Goal: Task Accomplishment & Management: Use online tool/utility

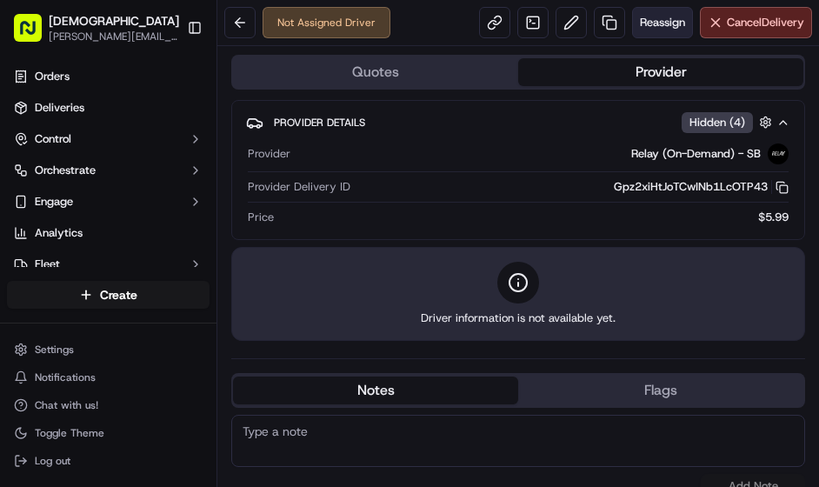
click at [640, 21] on span "Reassign" at bounding box center [662, 23] width 45 height 16
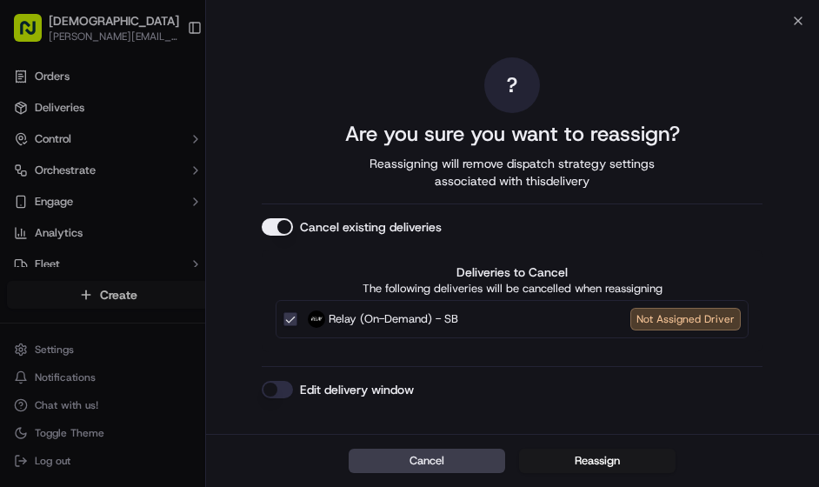
click at [476, 315] on label "Relay (On-Demand) - SB Not Assigned Driver" at bounding box center [524, 319] width 433 height 23
click at [297, 315] on button "Relay (On-Demand) - SB Not Assigned Driver" at bounding box center [290, 319] width 14 height 14
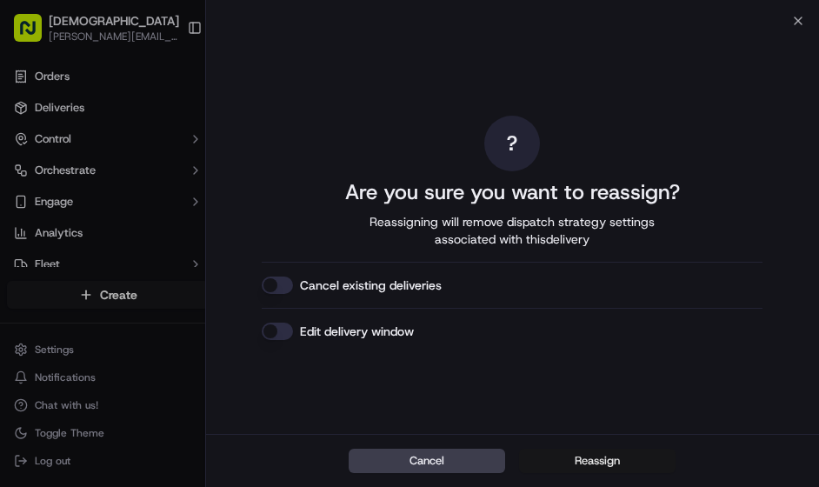
click at [568, 453] on button "Reassign" at bounding box center [597, 461] width 156 height 24
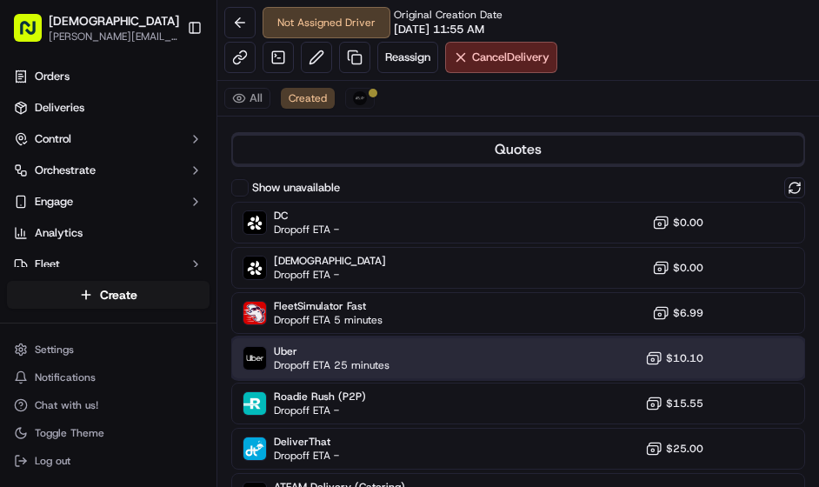
click at [376, 350] on span "Uber" at bounding box center [332, 351] width 116 height 14
click at [409, 56] on span "Reassign" at bounding box center [407, 58] width 45 height 16
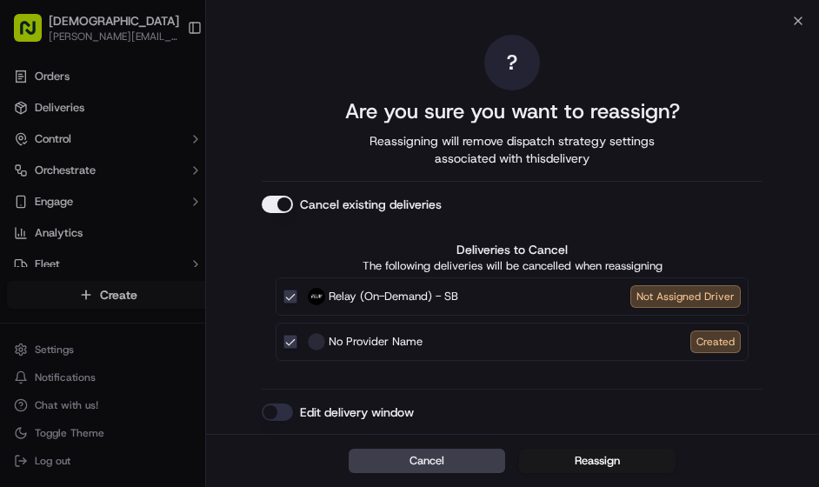
click at [409, 56] on div at bounding box center [409, 243] width 819 height 487
click at [797, 19] on icon "button" at bounding box center [798, 21] width 14 height 14
